Goal: Information Seeking & Learning: Learn about a topic

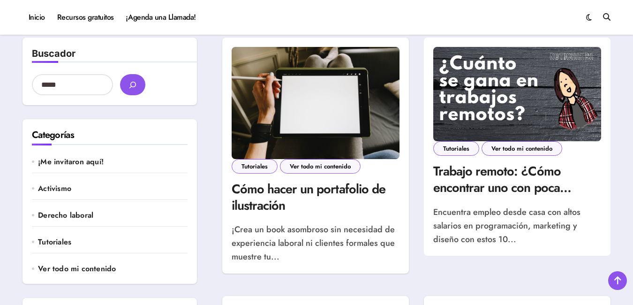
scroll to position [277, 0]
click at [494, 108] on img at bounding box center [517, 94] width 168 height 94
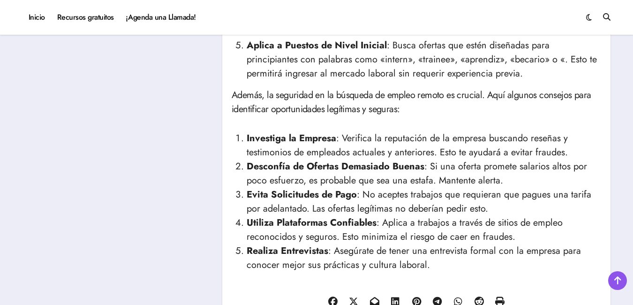
scroll to position [1879, 0]
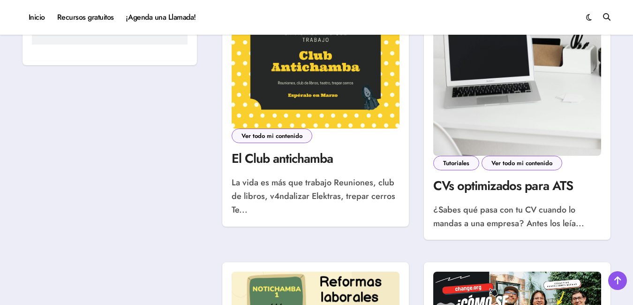
scroll to position [613, 0]
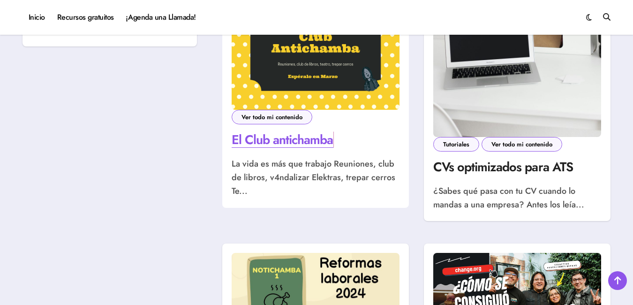
click at [288, 140] on link "El Club antichamba" at bounding box center [283, 139] width 102 height 18
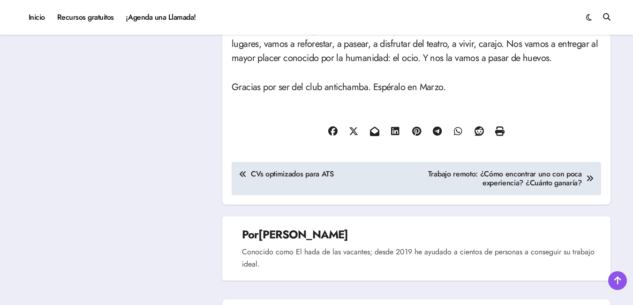
scroll to position [562, 0]
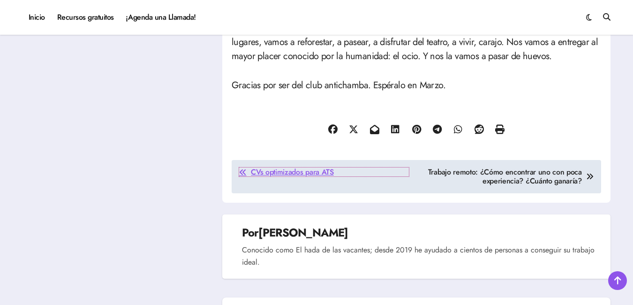
click at [287, 175] on span "CVs optimizados para ATS" at bounding box center [292, 171] width 83 height 9
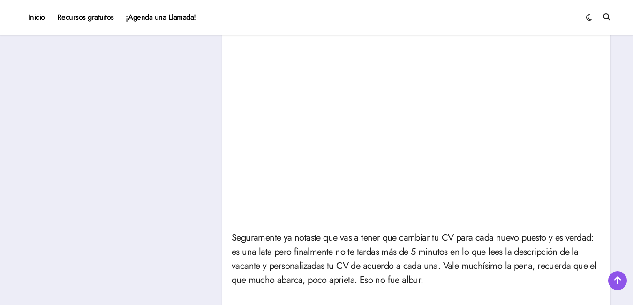
scroll to position [709, 0]
